Goal: Navigation & Orientation: Find specific page/section

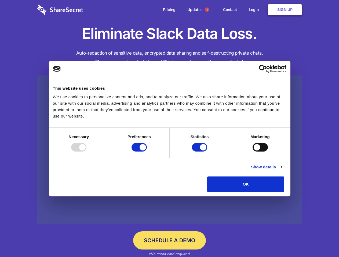
click at [86, 152] on div at bounding box center [78, 147] width 15 height 9
click at [147, 152] on input "Preferences" at bounding box center [138, 147] width 15 height 9
checkbox input "false"
click at [200, 152] on input "Statistics" at bounding box center [199, 147] width 15 height 9
checkbox input "false"
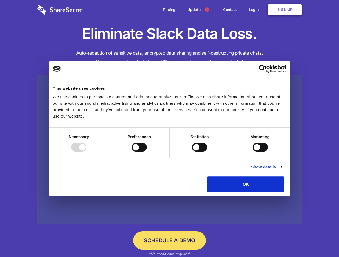
click at [252, 152] on input "Marketing" at bounding box center [259, 147] width 15 height 9
checkbox input "true"
click at [282, 171] on link "Show details" at bounding box center [266, 167] width 31 height 6
click at [0, 0] on li "Necessary 7 Necessary cookies help make a website usable by enabling basic func…" at bounding box center [0, 0] width 0 height 0
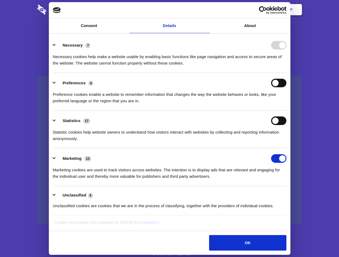
click at [206, 10] on span "1" at bounding box center [207, 10] width 4 height 4
